Goal: Transaction & Acquisition: Purchase product/service

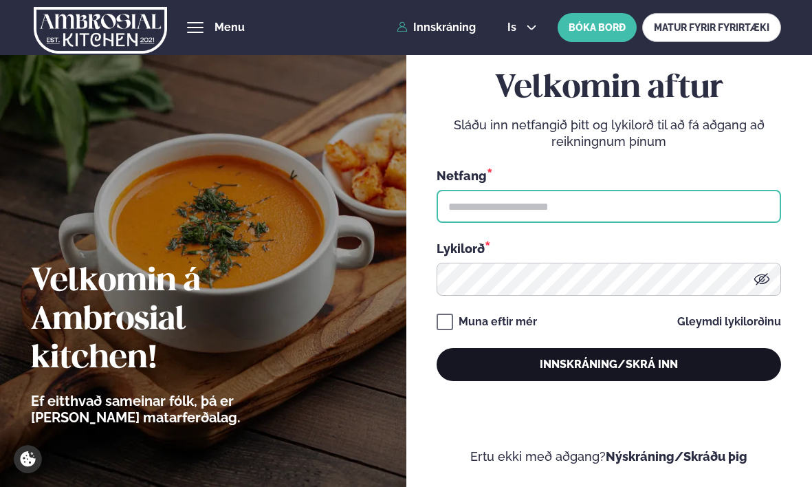
type input "**********"
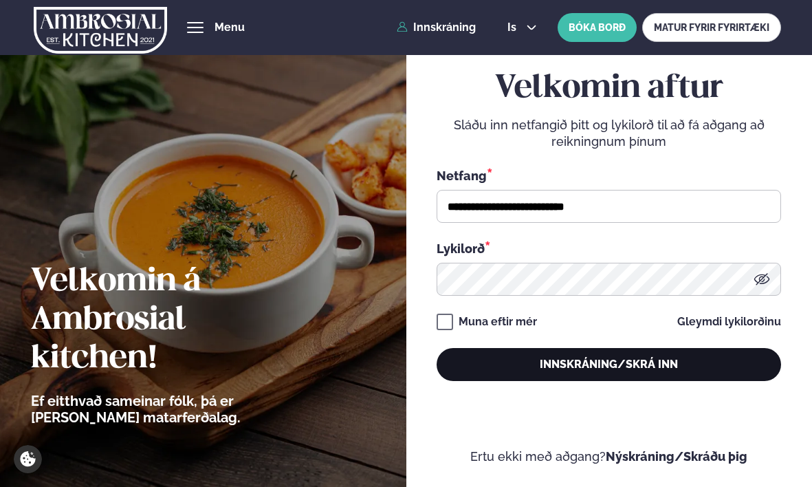
click at [504, 361] on button "Innskráning/Skrá inn" at bounding box center [608, 364] width 344 height 33
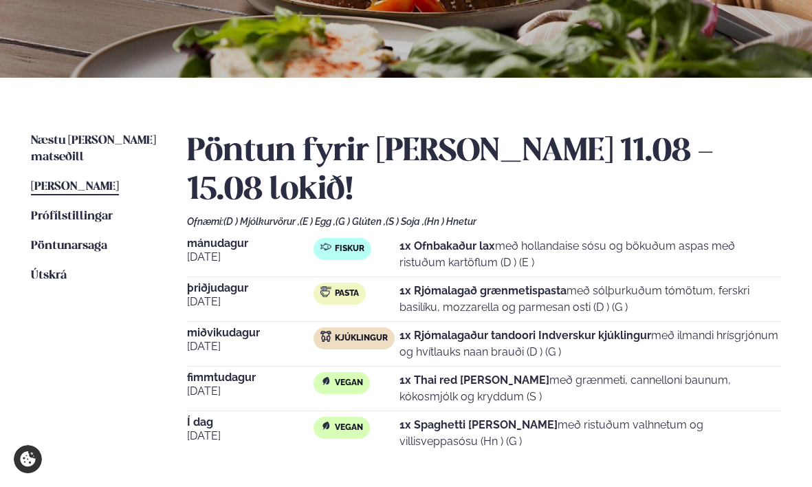
scroll to position [72, 0]
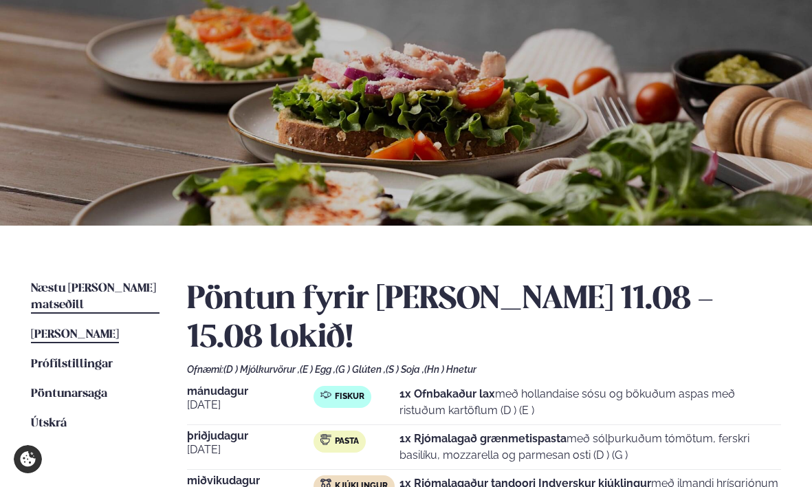
click at [116, 285] on span "Næstu [PERSON_NAME] matseðill" at bounding box center [93, 296] width 125 height 28
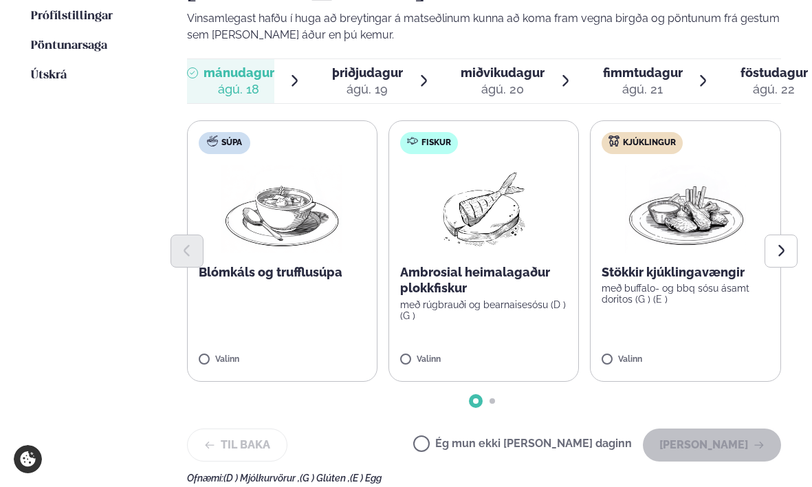
scroll to position [423, 0]
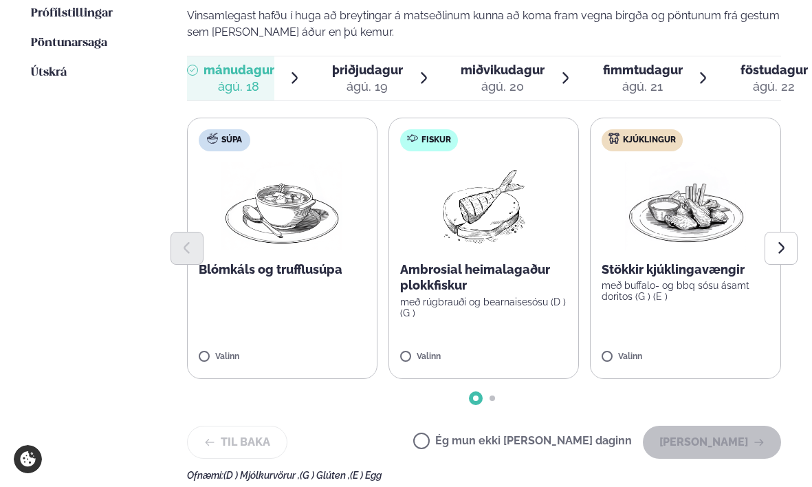
click at [458, 308] on p "með rúgbrauði og bearnaisesósu (D ) (G )" at bounding box center [483, 307] width 167 height 22
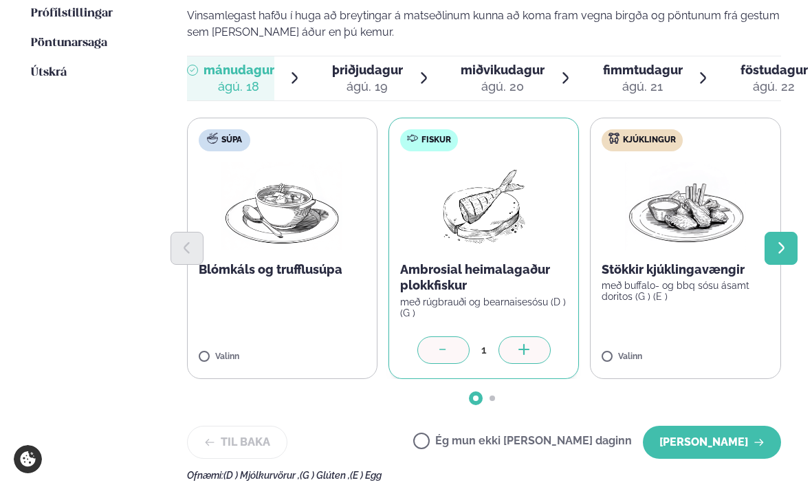
click at [764, 245] on button "Next slide" at bounding box center [780, 248] width 33 height 33
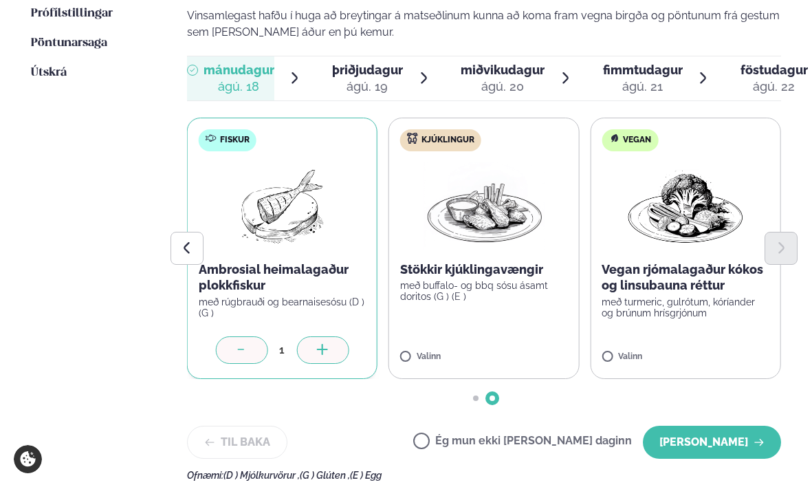
click at [373, 82] on div "ágú. 19" at bounding box center [367, 86] width 71 height 16
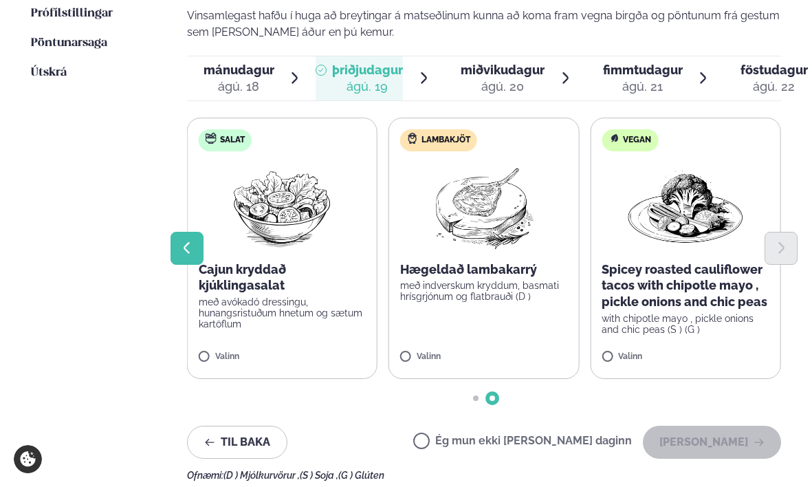
click at [200, 249] on button "Previous slide" at bounding box center [186, 248] width 33 height 33
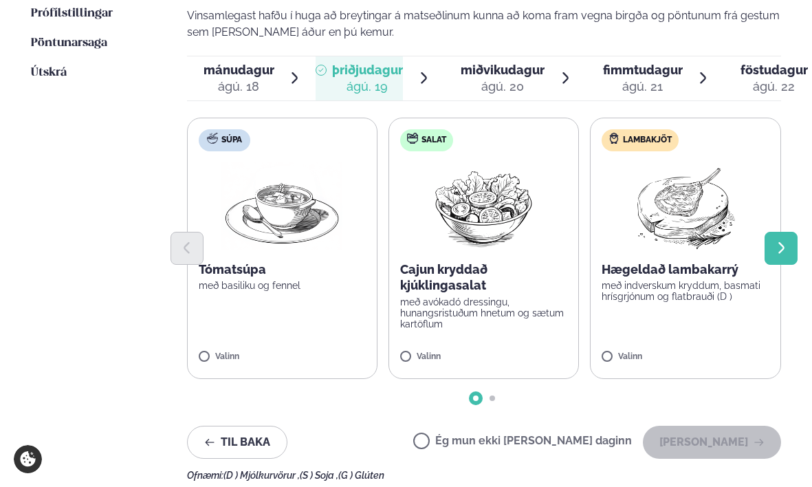
click at [783, 256] on button "Next slide" at bounding box center [780, 248] width 33 height 33
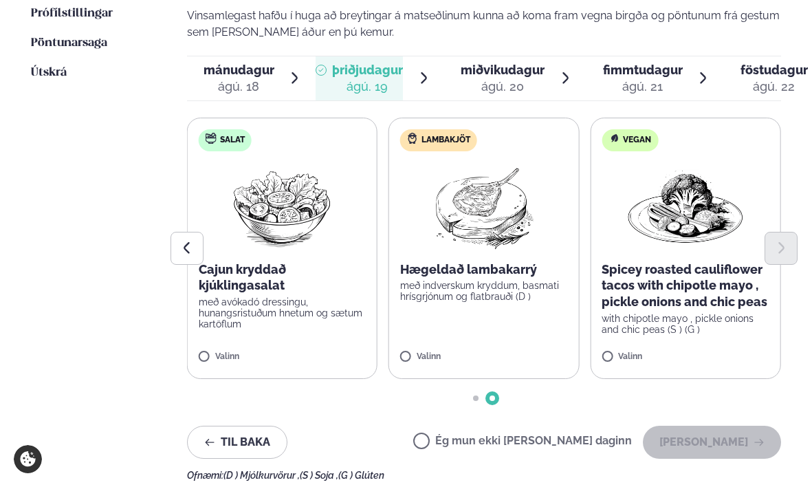
click at [702, 226] on img at bounding box center [685, 206] width 121 height 88
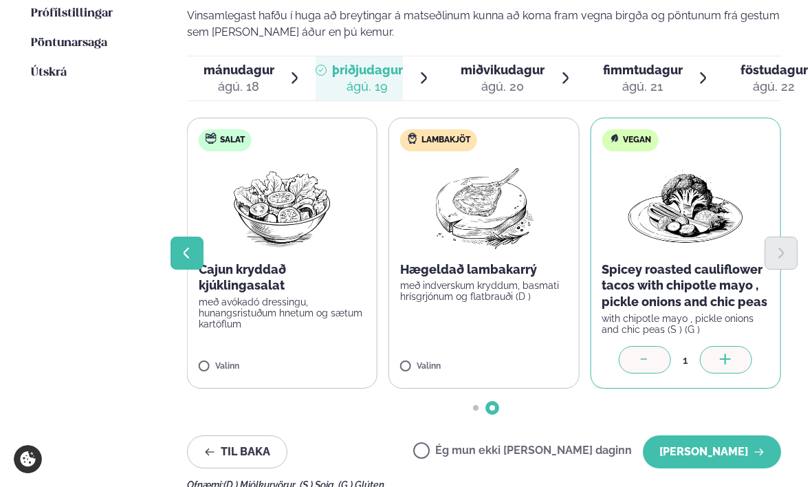
click at [185, 243] on button "Previous slide" at bounding box center [186, 252] width 33 height 33
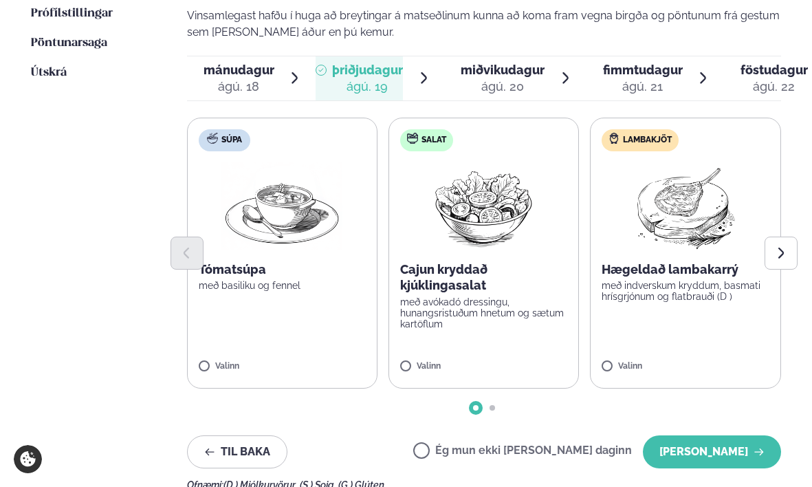
click at [465, 217] on img at bounding box center [484, 206] width 122 height 88
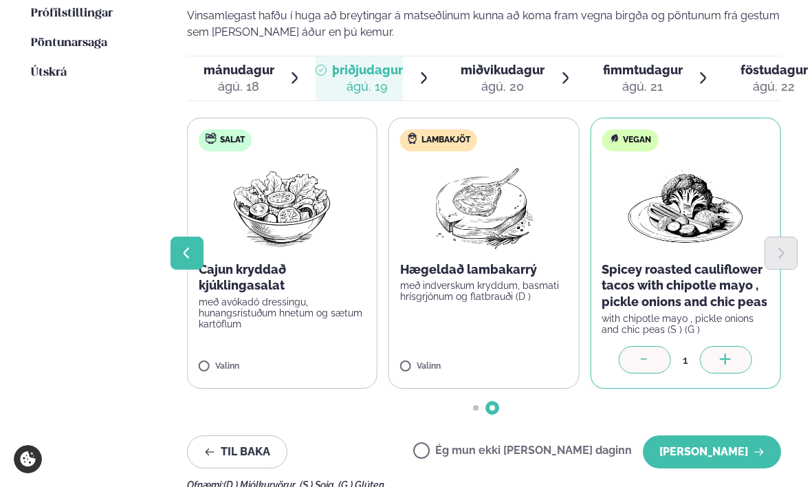
click at [197, 247] on button "Previous slide" at bounding box center [186, 252] width 33 height 33
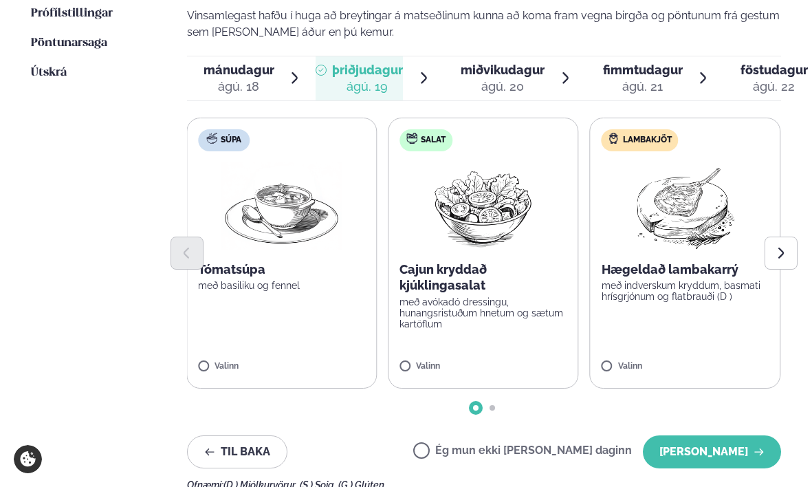
click at [425, 233] on img at bounding box center [484, 206] width 122 height 88
click at [474, 252] on div at bounding box center [484, 252] width 595 height 33
click at [784, 249] on icon "Next slide" at bounding box center [781, 253] width 14 height 14
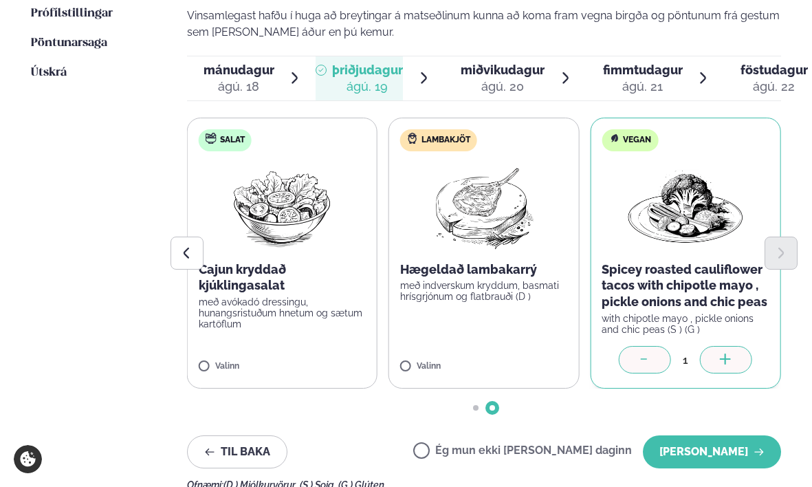
click at [641, 359] on icon at bounding box center [645, 360] width 14 height 14
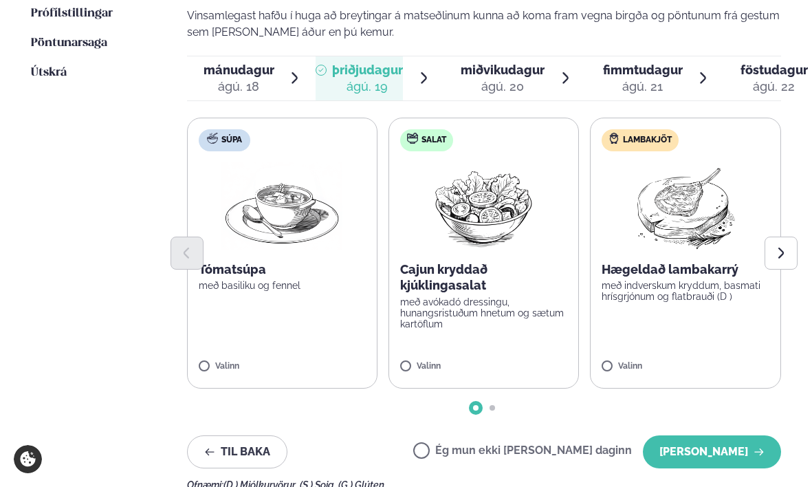
click at [445, 270] on p "Cajun kryddað kjúklingasalat" at bounding box center [483, 277] width 167 height 33
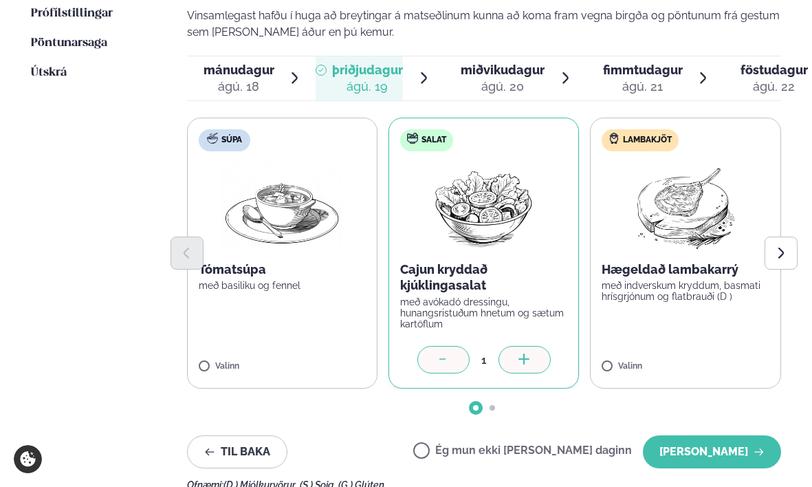
click at [511, 80] on div "ágú. 20" at bounding box center [502, 86] width 84 height 16
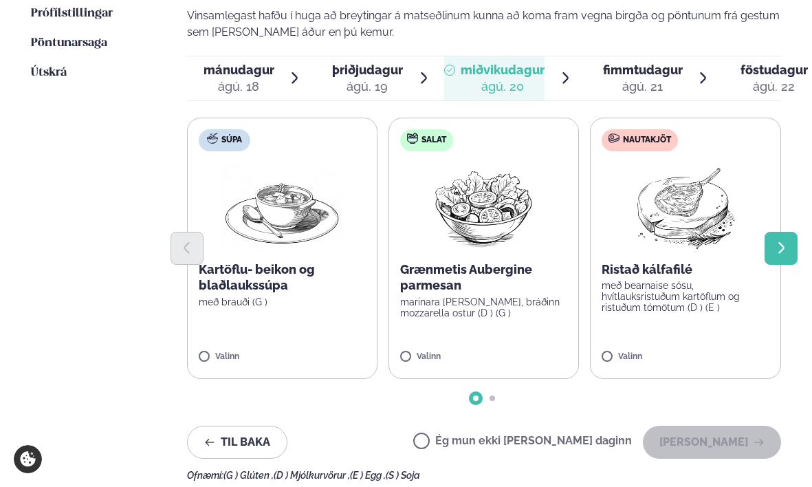
click at [775, 243] on icon "Next slide" at bounding box center [781, 248] width 14 height 14
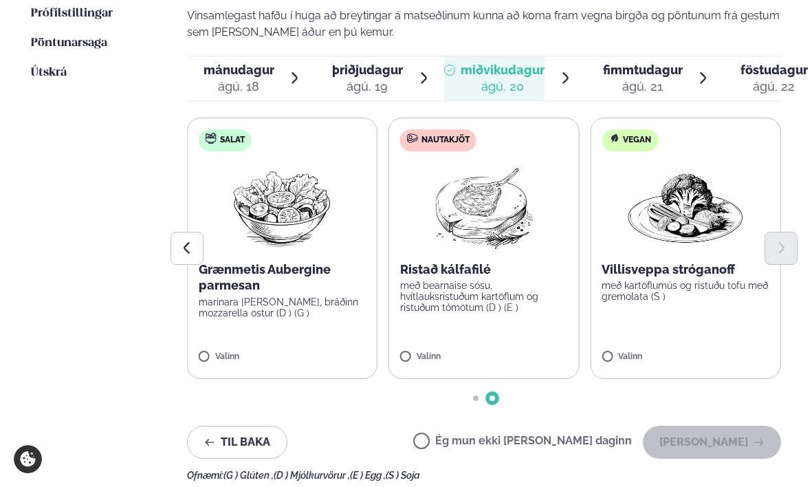
click at [495, 256] on div at bounding box center [484, 248] width 595 height 33
click at [452, 299] on p "með bearnaise sósu, hvítlauksristuðum kartöflum og ristuðum tómötum (D ) (E )" at bounding box center [483, 296] width 167 height 33
click at [474, 210] on img at bounding box center [484, 206] width 122 height 88
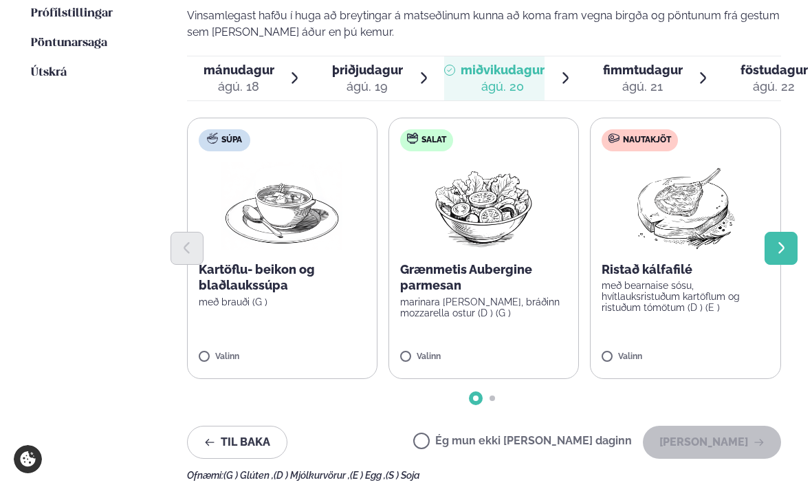
click at [781, 244] on icon "Next slide" at bounding box center [781, 248] width 6 height 12
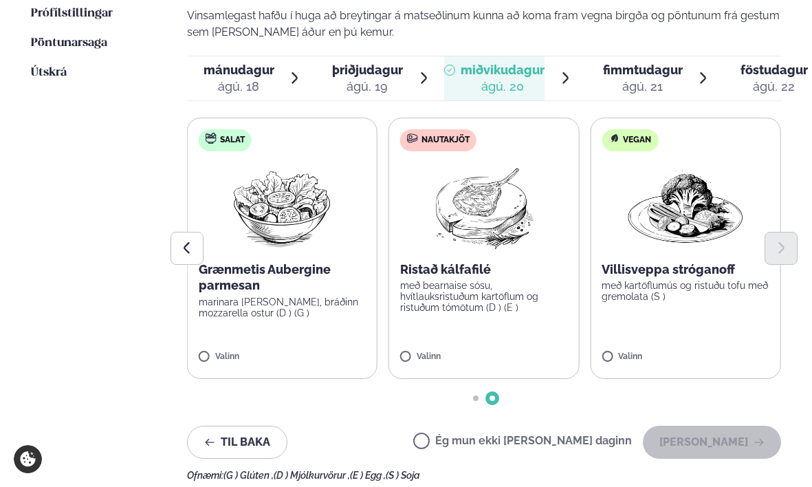
click at [511, 176] on img at bounding box center [484, 206] width 122 height 88
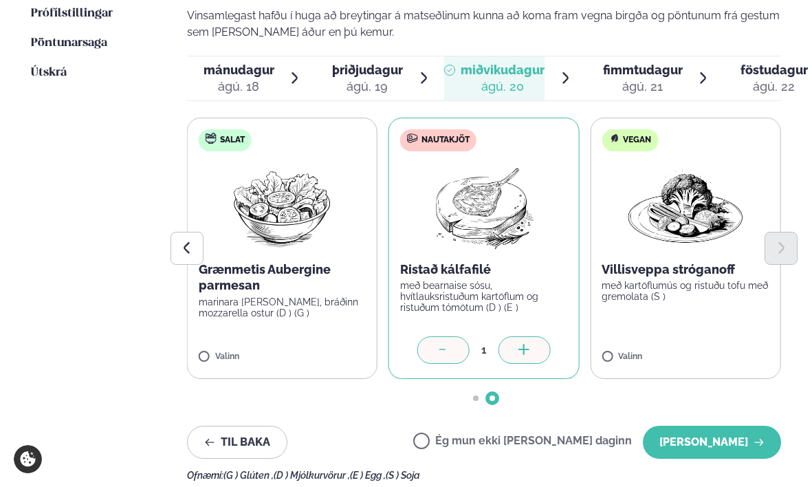
click at [628, 80] on div "ágú. 21" at bounding box center [643, 86] width 80 height 16
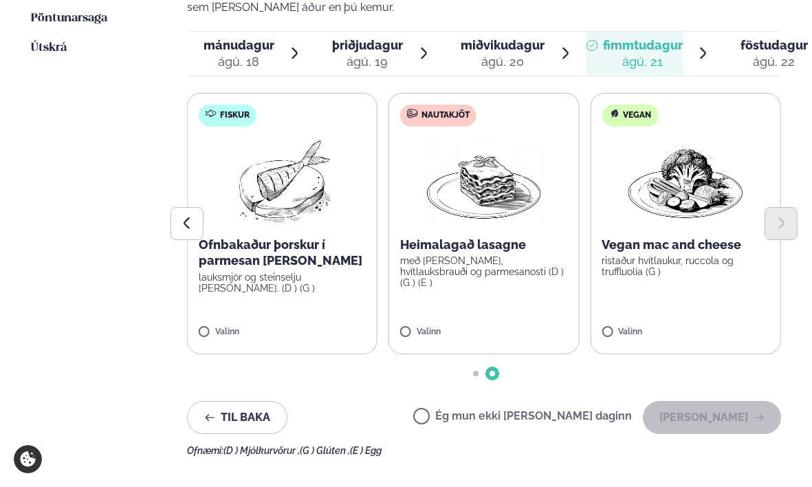
scroll to position [446, 0]
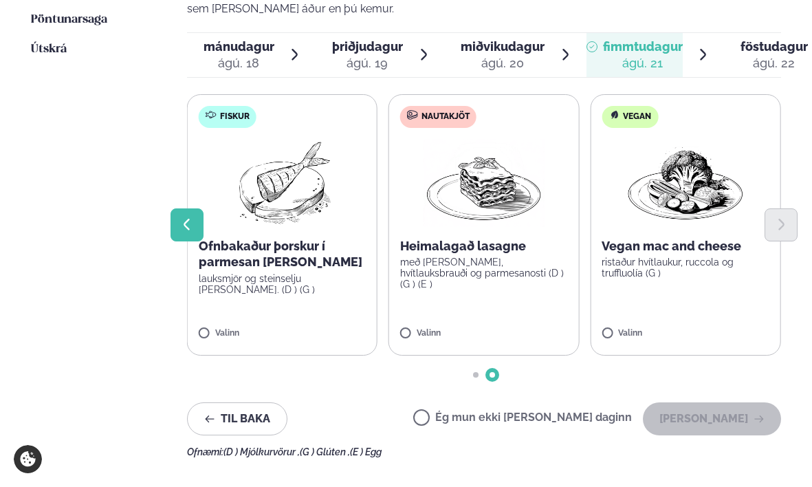
click at [184, 224] on icon "Previous slide" at bounding box center [186, 224] width 14 height 14
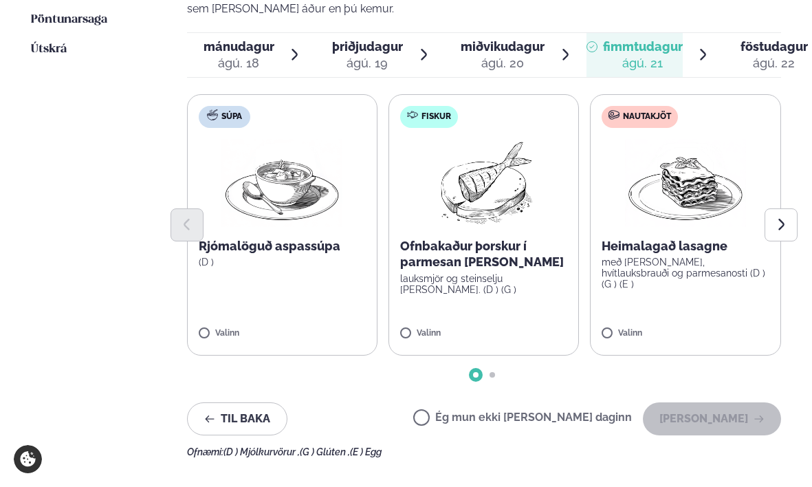
click at [711, 188] on img at bounding box center [685, 183] width 121 height 88
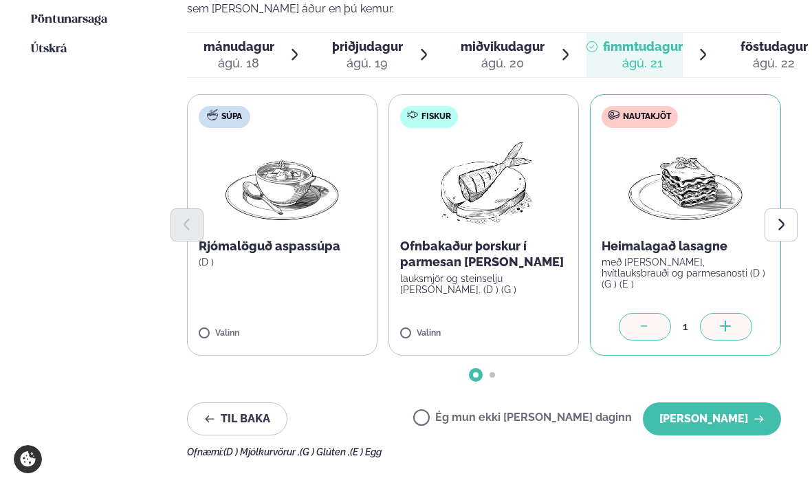
click at [746, 52] on span "föstudagur" at bounding box center [773, 46] width 67 height 14
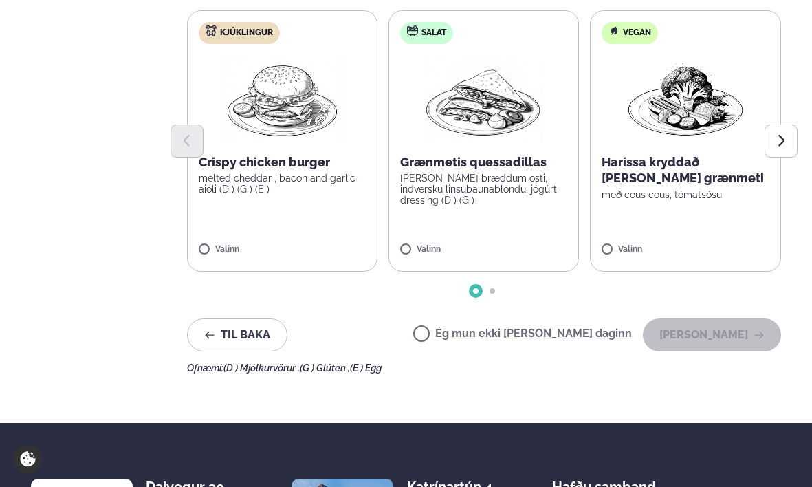
scroll to position [533, 0]
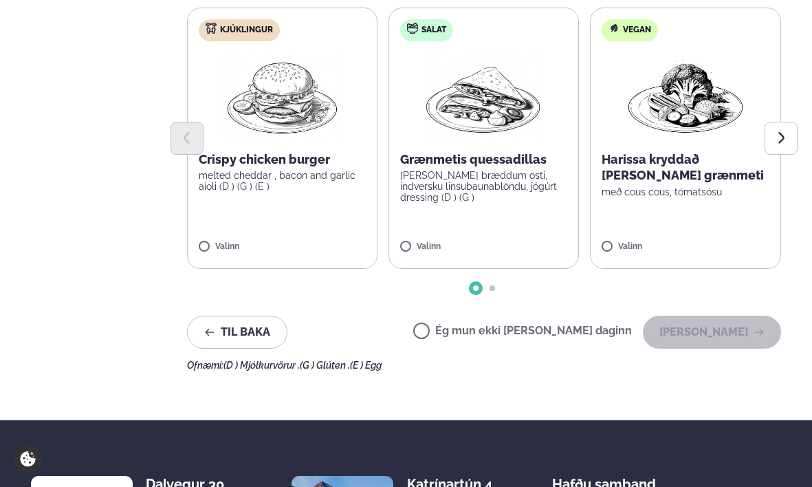
click at [472, 334] on label "Ég mun ekki [PERSON_NAME] daginn" at bounding box center [522, 332] width 219 height 14
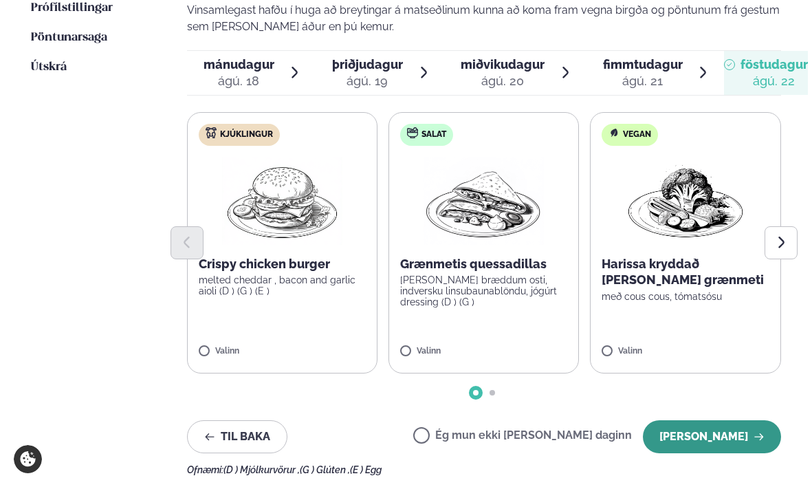
click at [721, 439] on button "[PERSON_NAME]" at bounding box center [712, 436] width 138 height 33
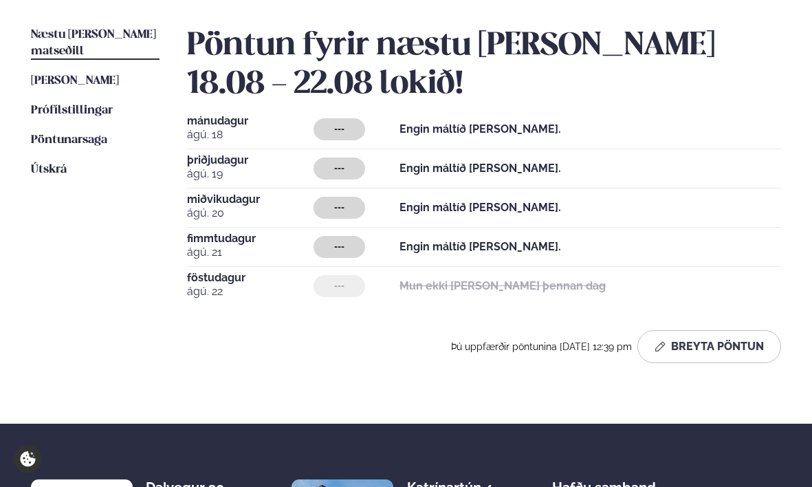
scroll to position [305, 0]
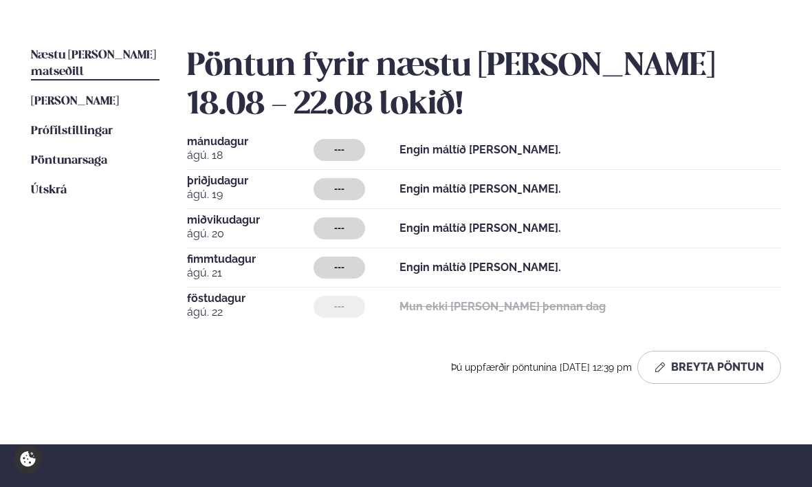
click at [333, 145] on div "---" at bounding box center [339, 150] width 52 height 22
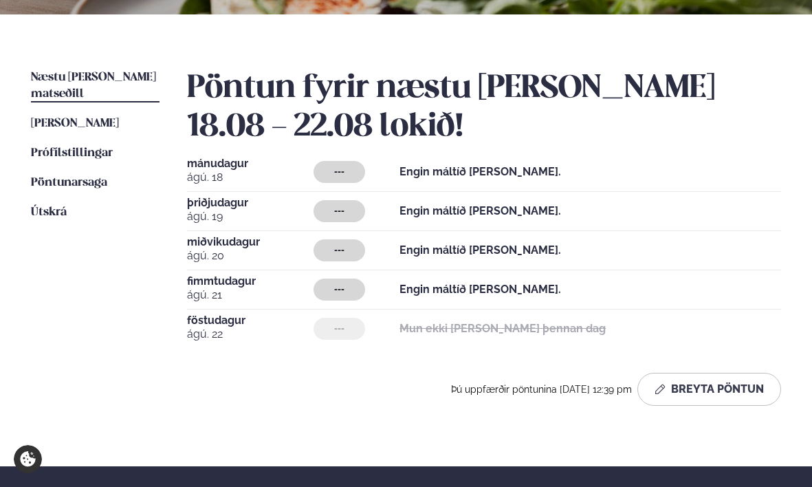
scroll to position [270, 0]
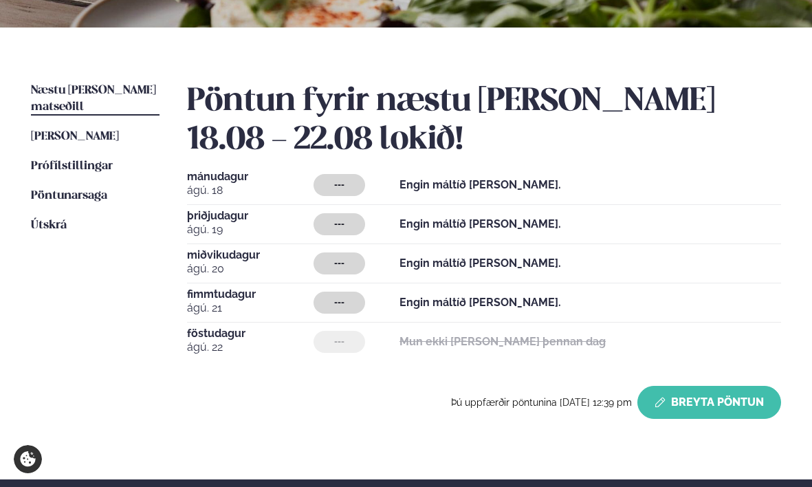
click at [652, 397] on button "Breyta Pöntun" at bounding box center [709, 402] width 144 height 33
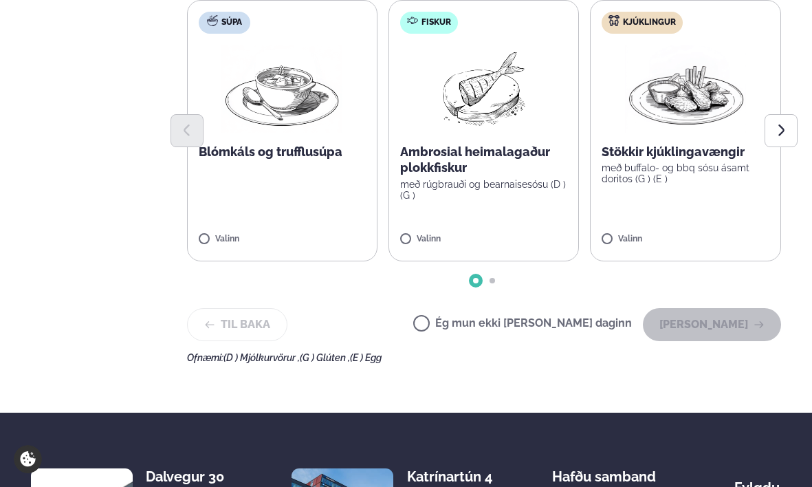
scroll to position [540, 0]
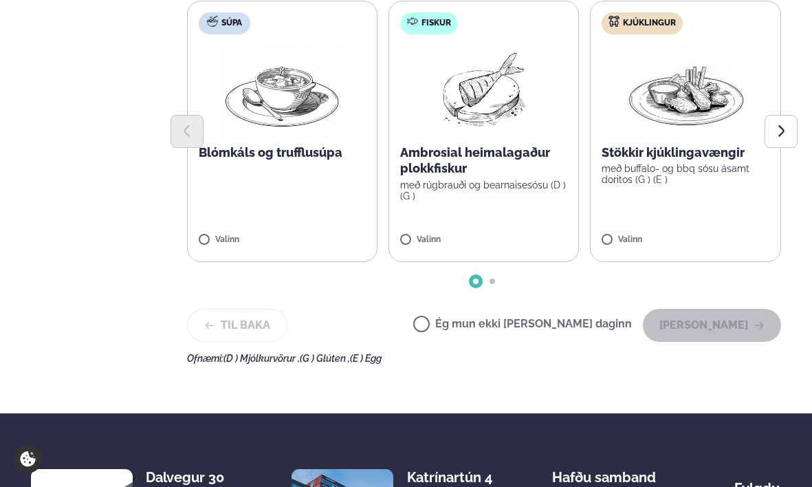
click at [515, 173] on p "Ambrosial heimalagaður plokkfiskur" at bounding box center [483, 160] width 167 height 33
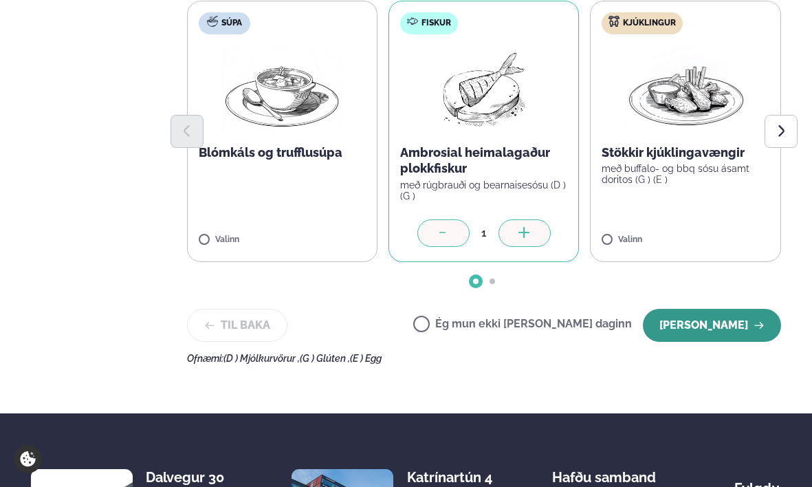
click at [757, 331] on button "[PERSON_NAME]" at bounding box center [712, 325] width 138 height 33
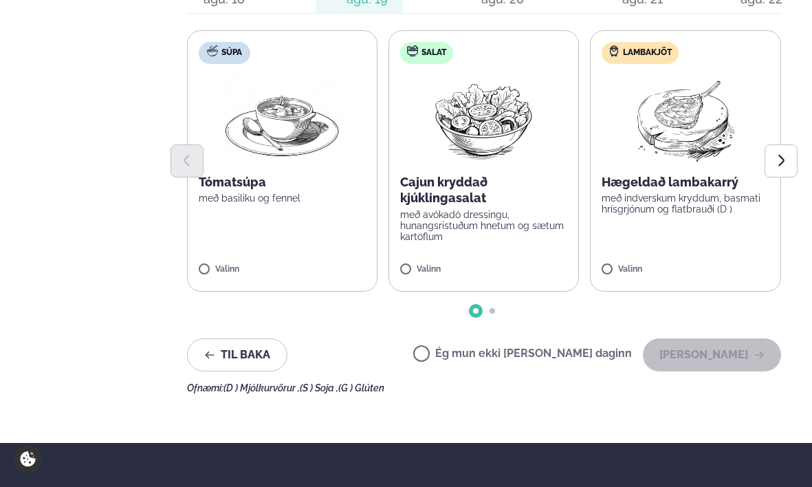
scroll to position [503, 0]
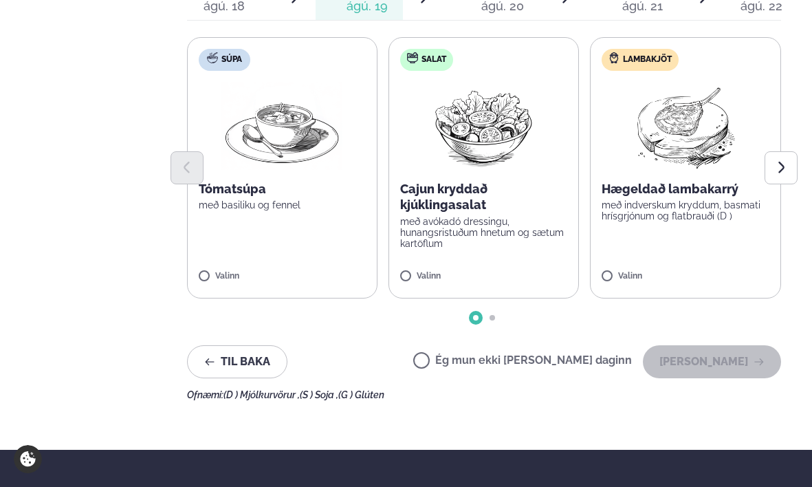
click at [533, 251] on label "Salat Cajun kryddað kjúklingasalat með avókadó dressingu, hunangsristuðum hnetu…" at bounding box center [483, 167] width 190 height 261
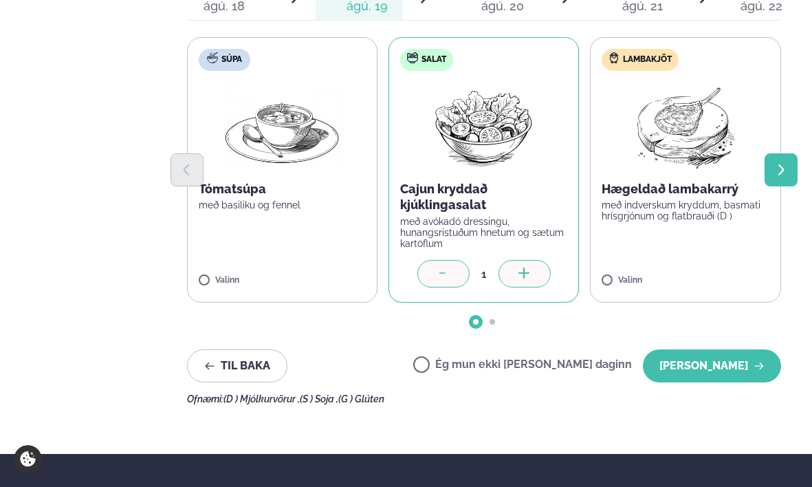
click at [783, 169] on icon "Next slide" at bounding box center [781, 170] width 6 height 12
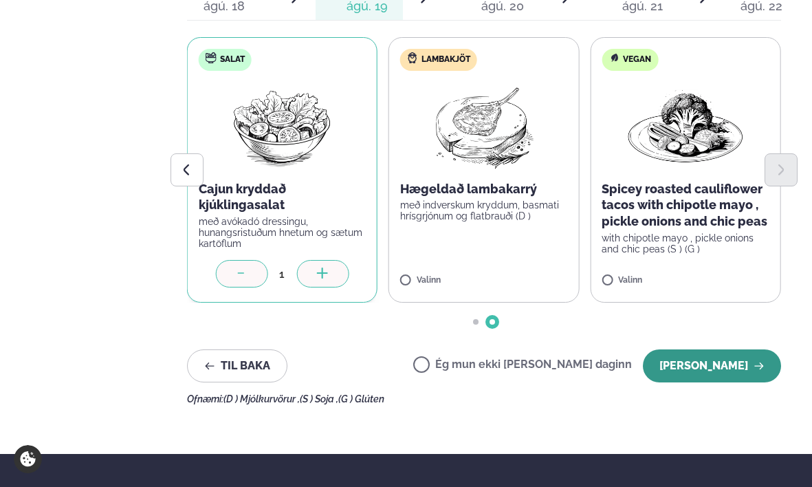
click at [731, 364] on button "[PERSON_NAME]" at bounding box center [712, 365] width 138 height 33
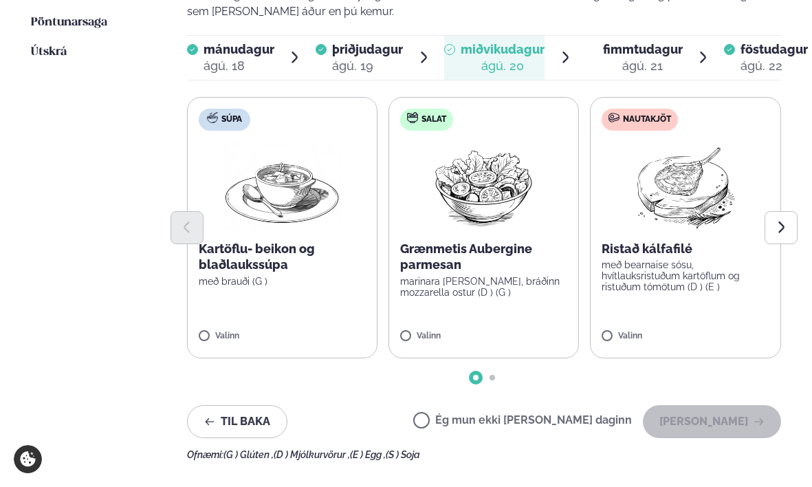
scroll to position [441, 0]
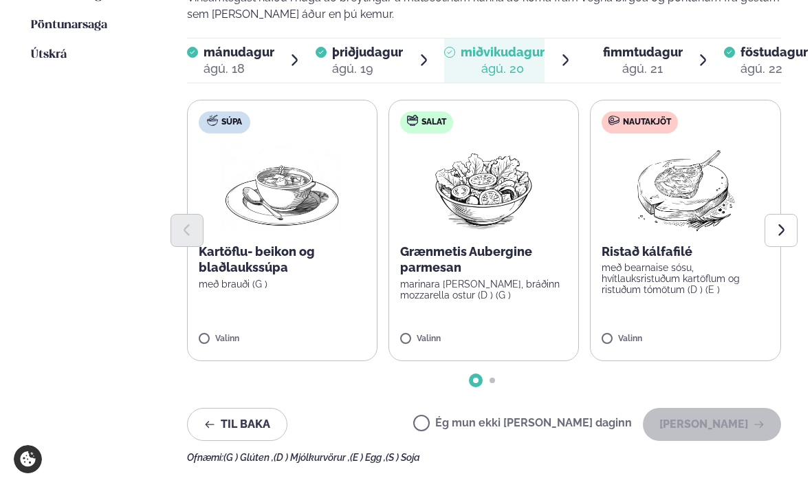
click at [724, 248] on p "Ristað kálfafilé" at bounding box center [684, 251] width 167 height 16
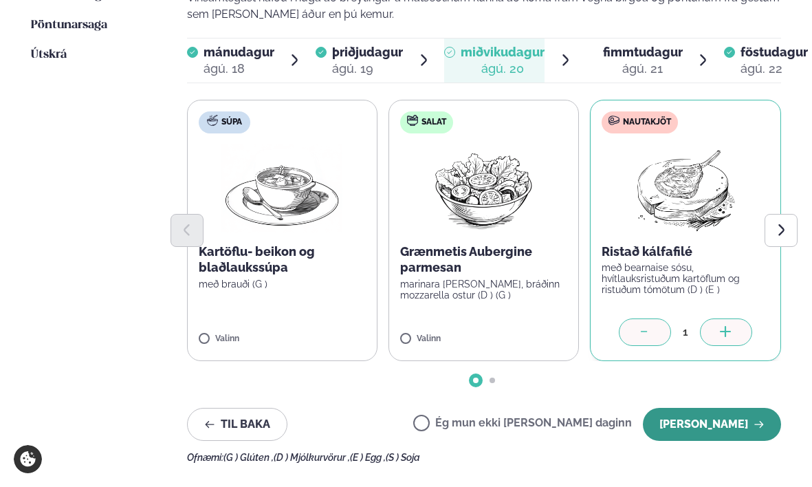
click at [732, 423] on button "[PERSON_NAME]" at bounding box center [712, 424] width 138 height 33
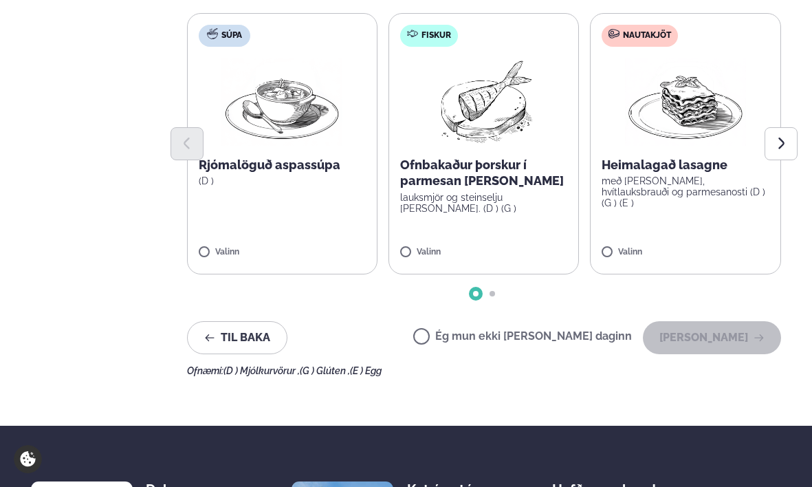
scroll to position [495, 0]
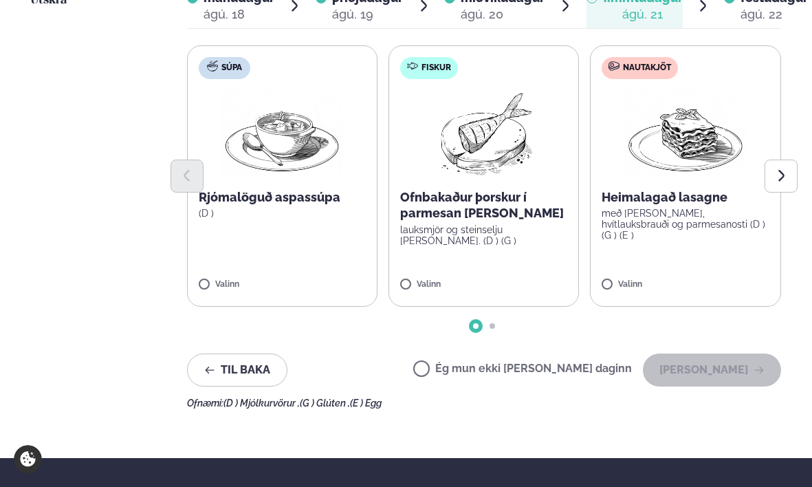
click at [681, 186] on div at bounding box center [484, 175] width 595 height 33
click at [654, 271] on label "Nautakjöt Heimalagað lasagne með basil pesto, hvítlauksbrauði og parmesanosti (…" at bounding box center [685, 175] width 190 height 261
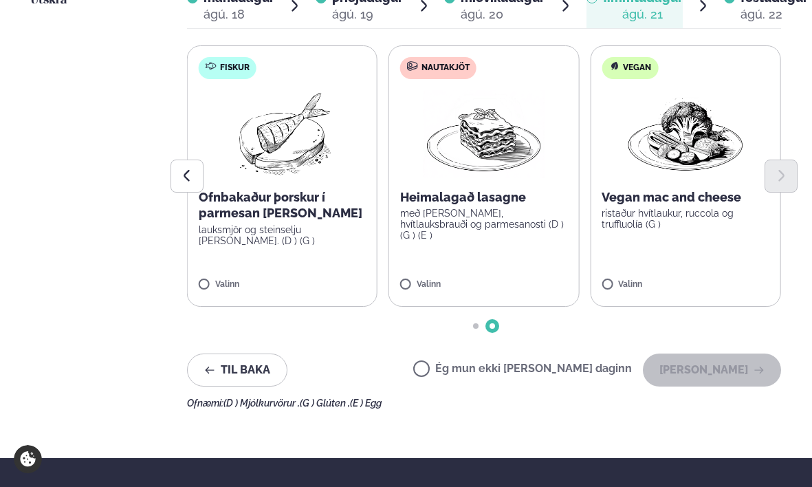
click at [483, 242] on label "Nautakjöt Heimalagað lasagne með basil pesto, hvítlauksbrauði og parmesanosti (…" at bounding box center [483, 175] width 190 height 261
click at [197, 178] on button "Previous slide" at bounding box center [186, 175] width 33 height 33
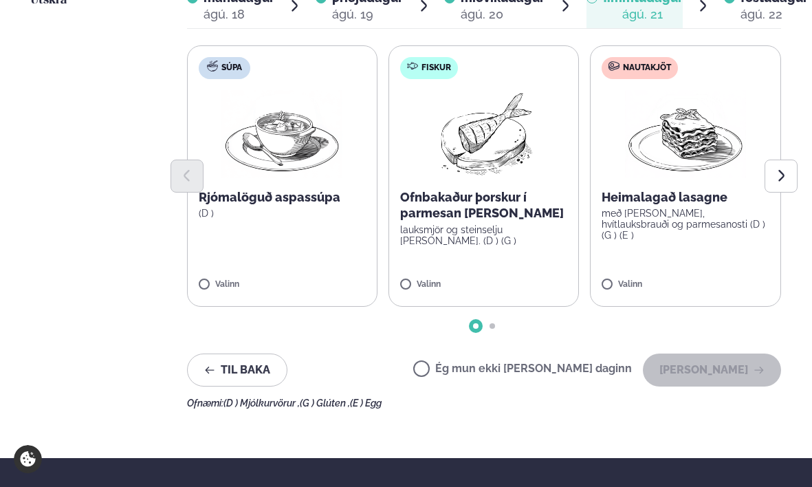
click at [689, 159] on div at bounding box center [484, 175] width 595 height 33
click at [656, 102] on img at bounding box center [685, 134] width 121 height 88
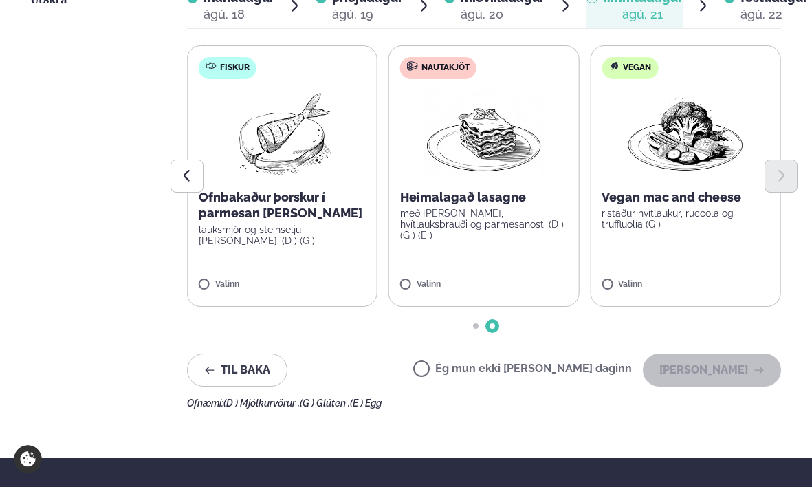
click at [474, 144] on img at bounding box center [483, 134] width 121 height 88
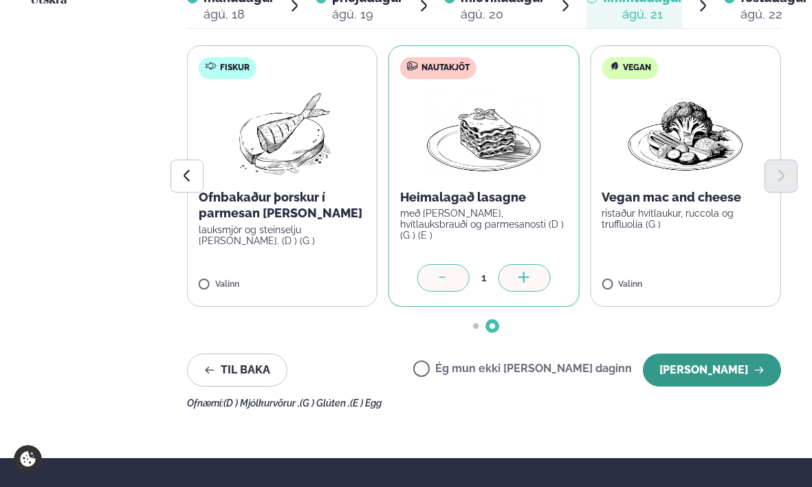
click at [729, 370] on button "[PERSON_NAME]" at bounding box center [712, 369] width 138 height 33
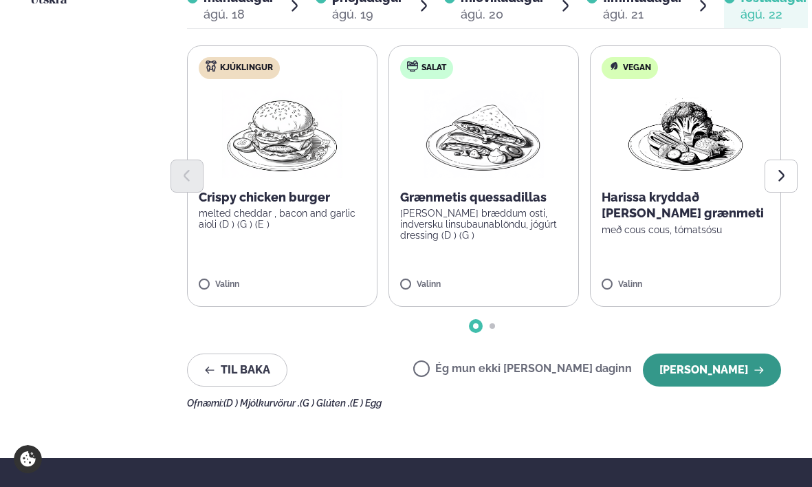
click at [724, 369] on button "[PERSON_NAME]" at bounding box center [712, 369] width 138 height 33
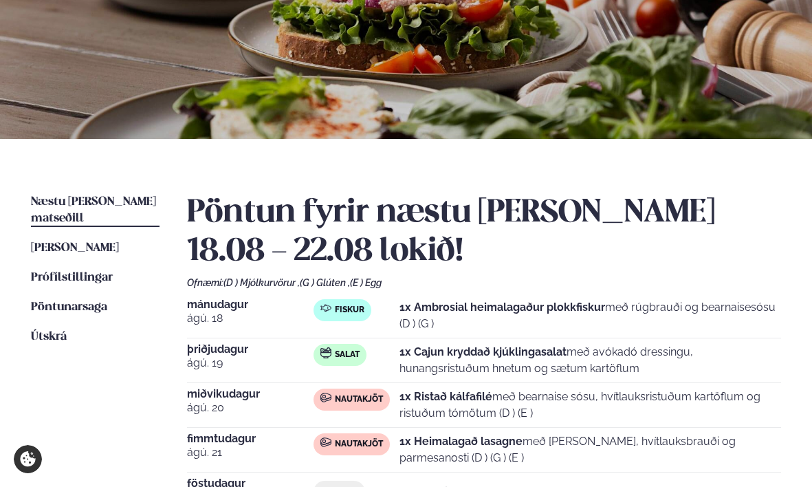
scroll to position [0, 0]
